Goal: Task Accomplishment & Management: Manage account settings

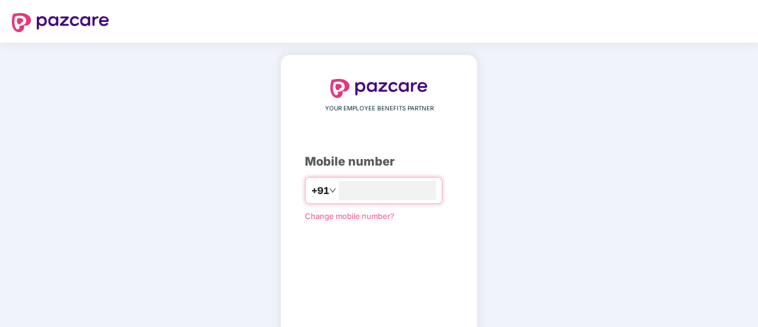
drag, startPoint x: 0, startPoint y: 0, endPoint x: 608, endPoint y: 142, distance: 624.0
click at [628, 141] on div "YOUR EMPLOYEE BENEFITS PARTNER Mobile number +91 Change mobile number? Send OTP" at bounding box center [379, 218] width 758 height 351
click at [357, 190] on input "number" at bounding box center [387, 190] width 97 height 19
type input "**********"
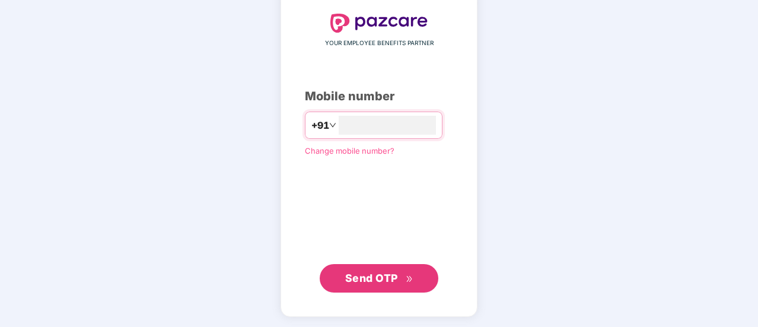
scroll to position [65, 0]
click at [373, 272] on span "Send OTP" at bounding box center [371, 278] width 53 height 12
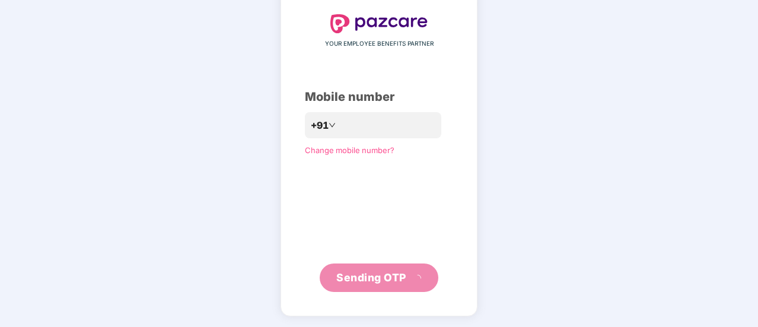
scroll to position [59, 0]
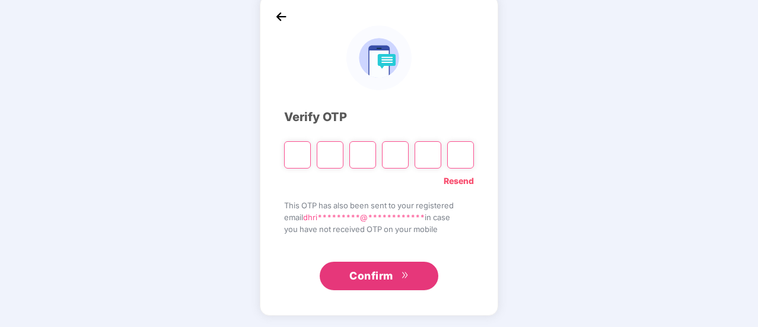
type input "*"
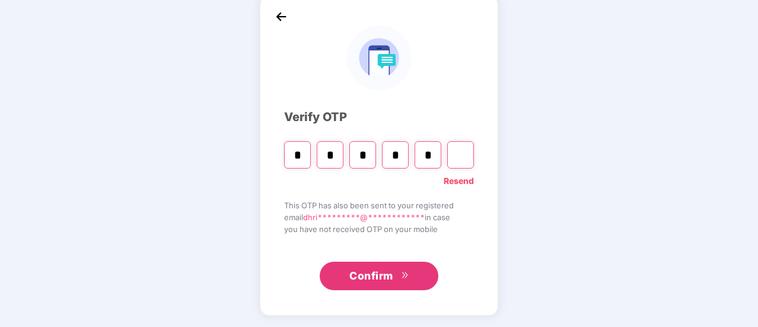
type input "*"
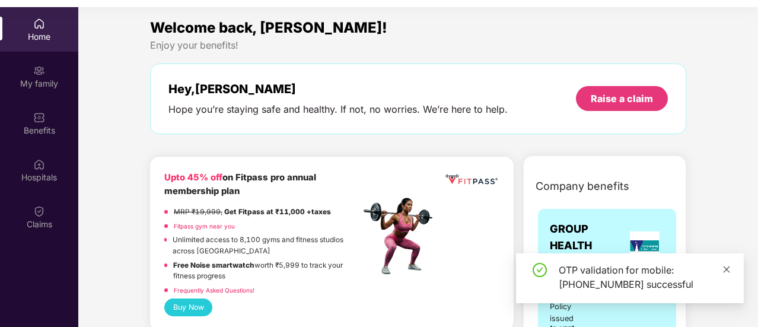
click at [728, 269] on icon "close" at bounding box center [727, 269] width 8 height 8
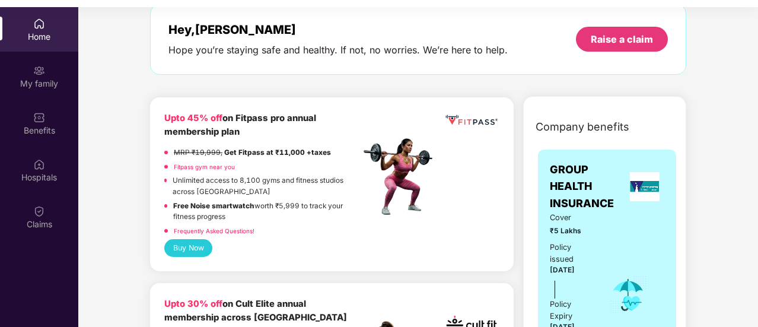
scroll to position [0, 0]
